Goal: Task Accomplishment & Management: Use online tool/utility

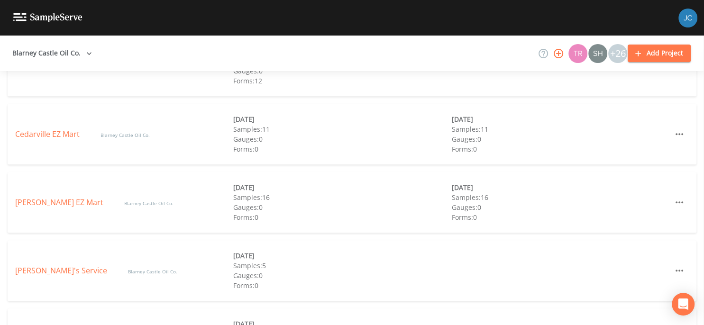
scroll to position [553, 0]
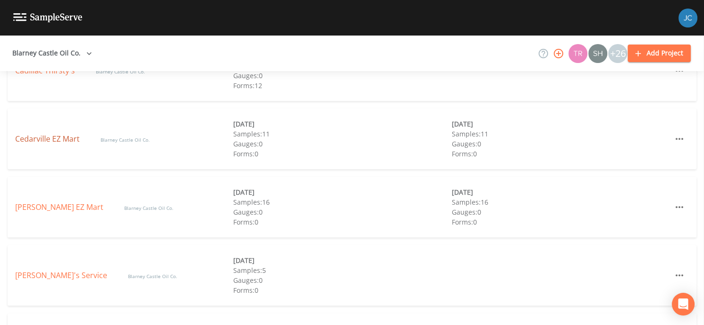
click at [57, 143] on link "Cedarville EZ Mart" at bounding box center [48, 139] width 66 height 10
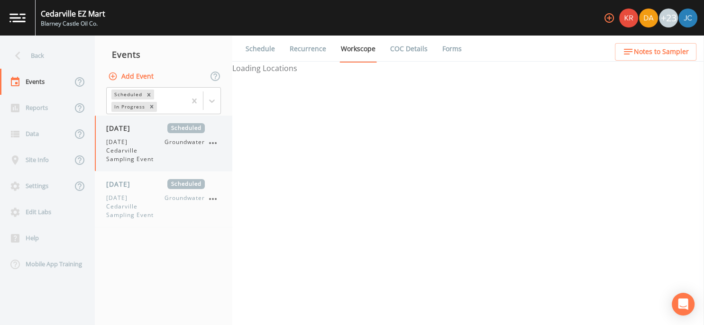
select select "4f082be6-97a7-4f70-a81f-c26a4e896ad7"
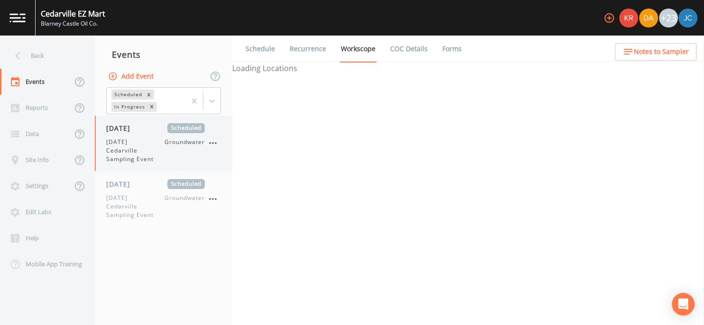
select select "4f082be6-97a7-4f70-a81f-c26a4e896ad7"
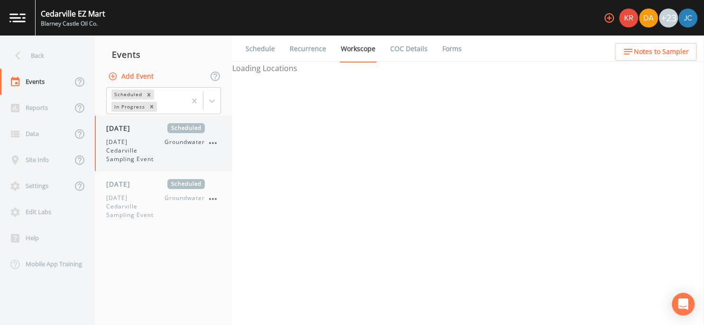
select select "4f082be6-97a7-4f70-a81f-c26a4e896ad7"
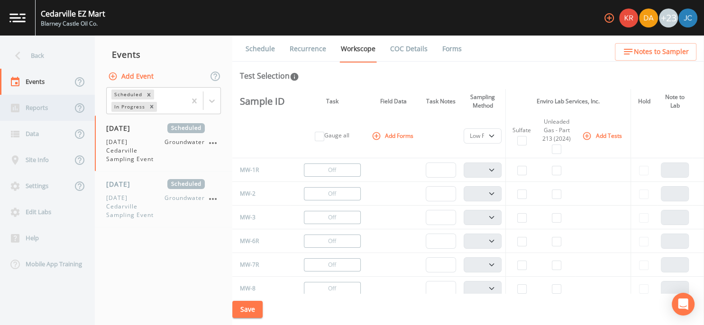
click at [50, 111] on div "Reports" at bounding box center [36, 108] width 72 height 26
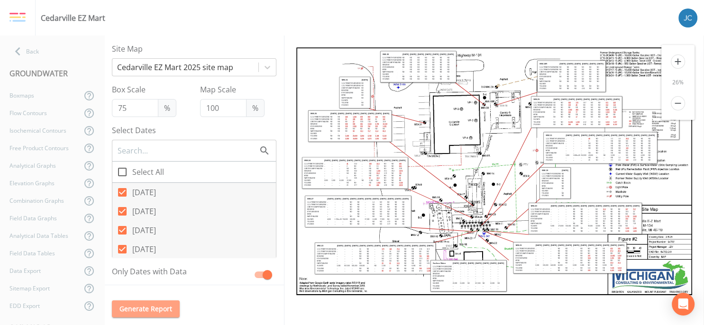
click at [155, 309] on button "Generate Report" at bounding box center [146, 310] width 68 height 18
